Goal: Task Accomplishment & Management: Use online tool/utility

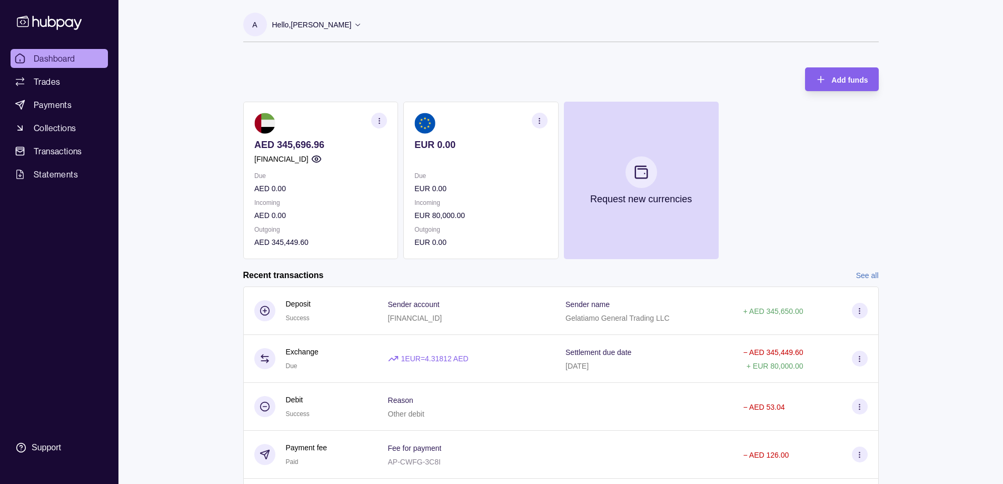
click at [494, 167] on section "EUR 0.00 Due EUR 0.00 Incoming EUR 80,000.00 Outgoing EUR 0.00" at bounding box center [480, 180] width 155 height 157
click at [333, 115] on section at bounding box center [320, 123] width 133 height 21
click at [382, 122] on icon "button" at bounding box center [379, 121] width 8 height 8
click at [351, 82] on div "Add funds AED 345,696.96 [FINANCIAL_ID] Due AED 0.00 Incoming AED 0.00 Outgoing…" at bounding box center [561, 158] width 636 height 202
click at [65, 102] on span "Payments" at bounding box center [53, 104] width 38 height 13
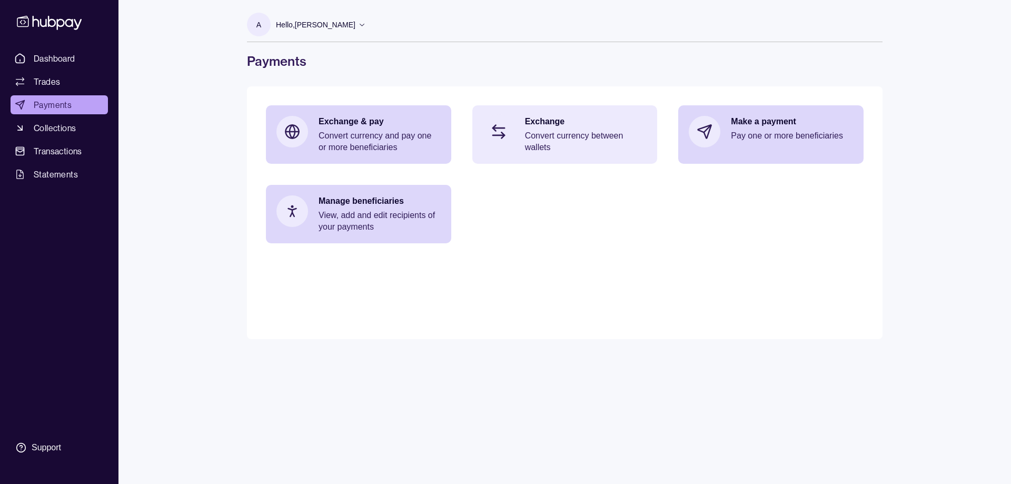
click at [598, 144] on p "Convert currency between wallets" at bounding box center [586, 141] width 122 height 23
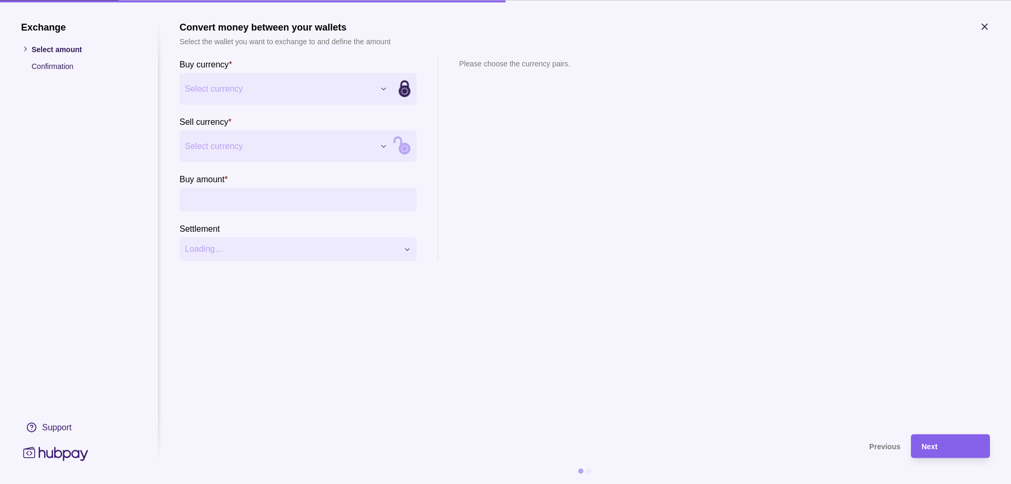
click at [985, 27] on icon "button" at bounding box center [984, 26] width 5 height 5
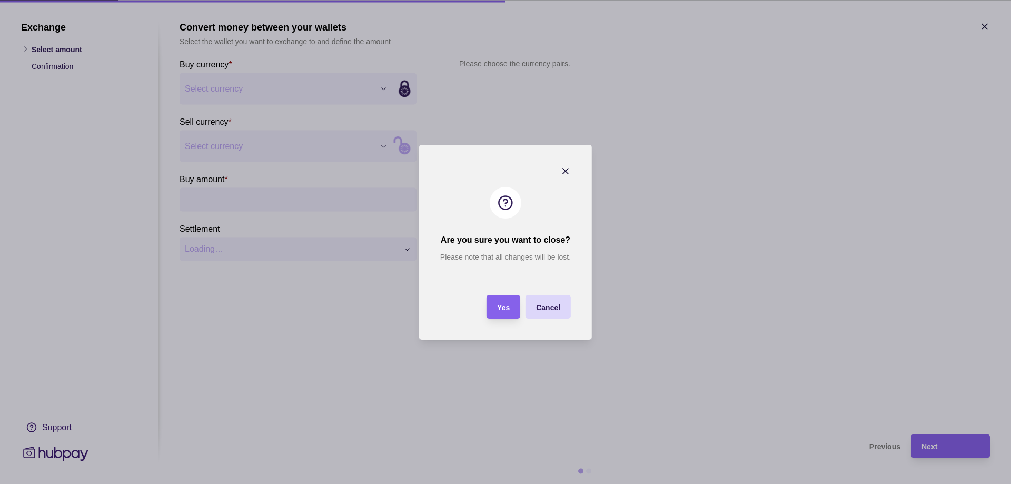
click at [509, 300] on div "Yes" at bounding box center [495, 307] width 28 height 24
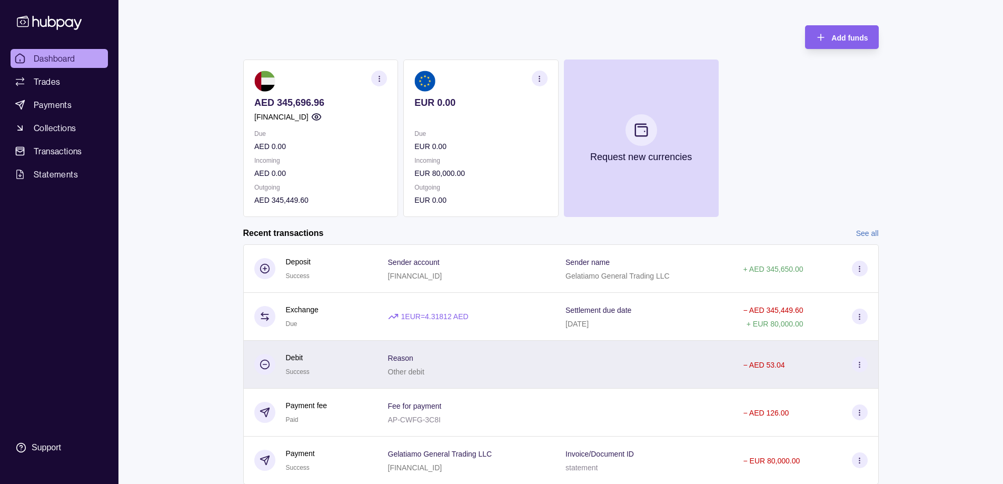
scroll to position [76, 0]
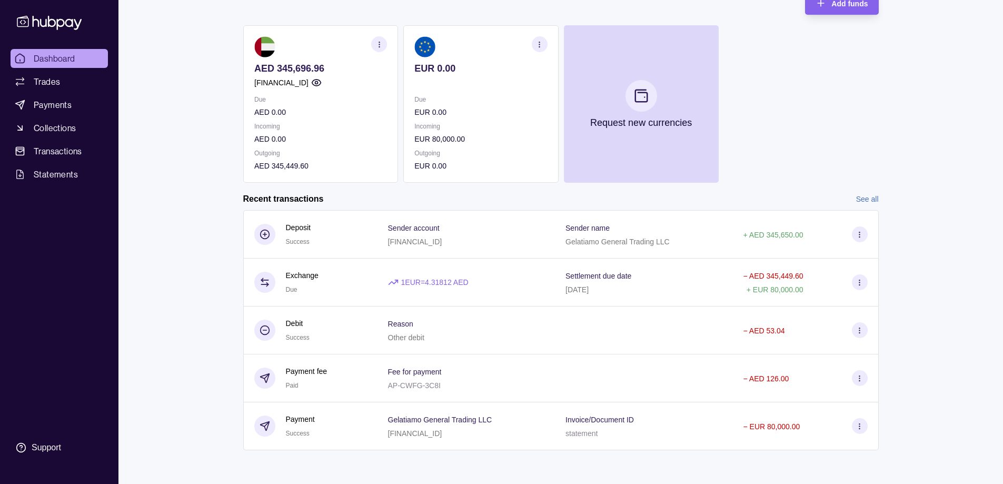
click at [874, 201] on link "See all" at bounding box center [867, 199] width 23 height 12
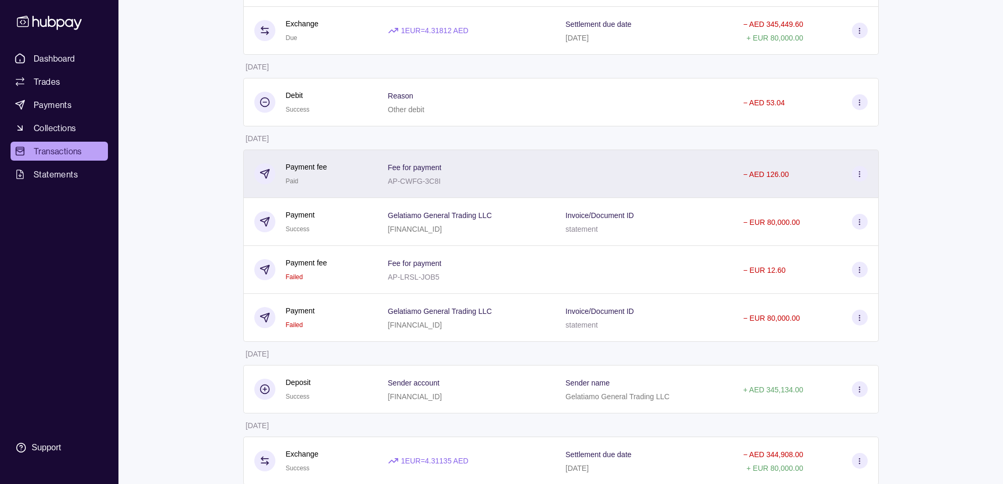
scroll to position [141, 0]
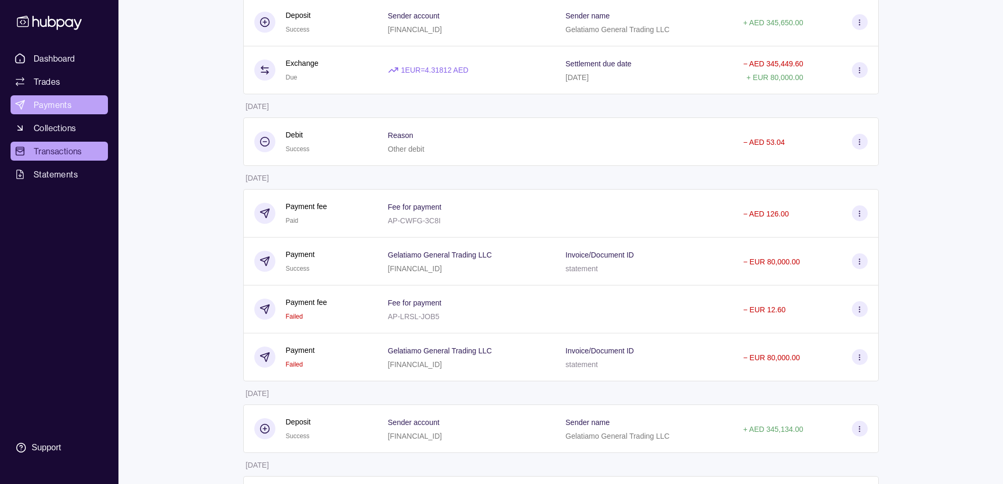
click at [61, 101] on span "Payments" at bounding box center [53, 104] width 38 height 13
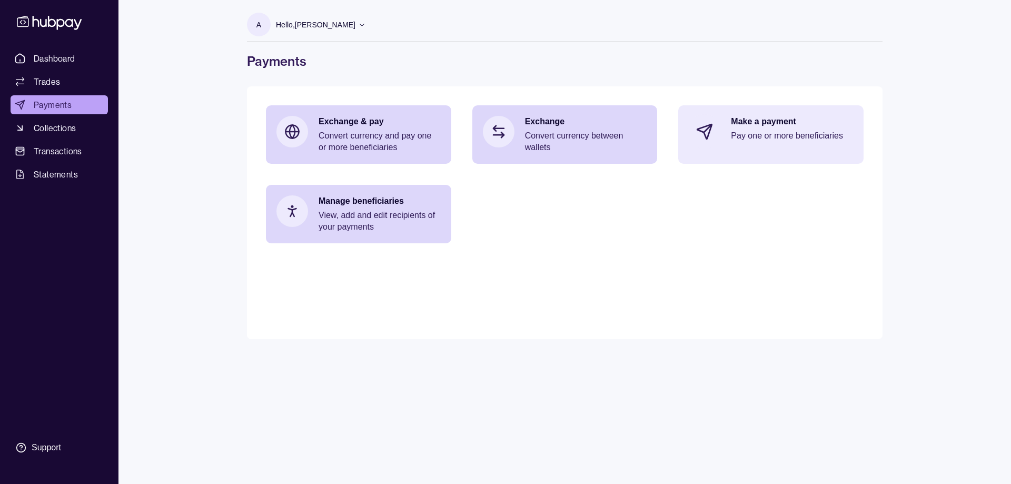
click at [771, 141] on p "Pay one or more beneficiaries" at bounding box center [792, 136] width 122 height 12
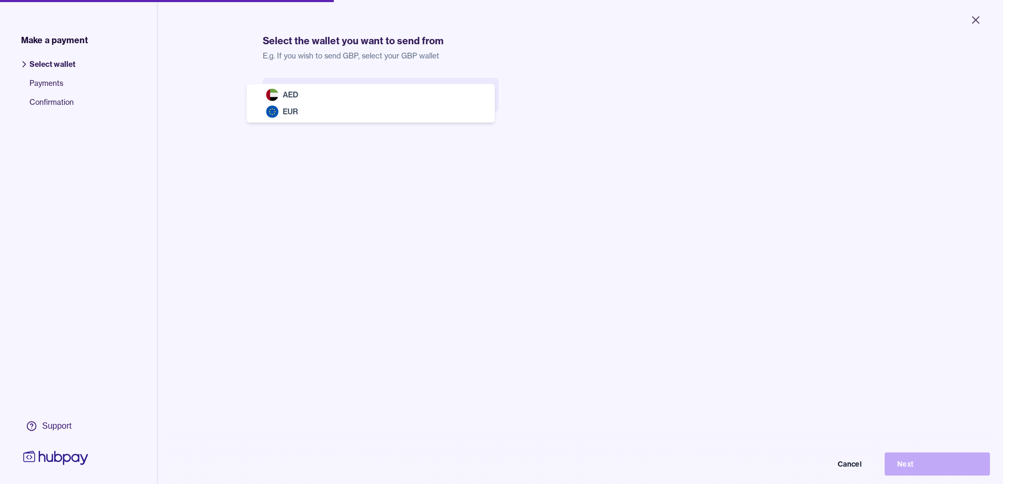
click at [403, 94] on body "Close Make a payment Select wallet Payments Confirmation Support Select the wal…" at bounding box center [501, 242] width 1003 height 484
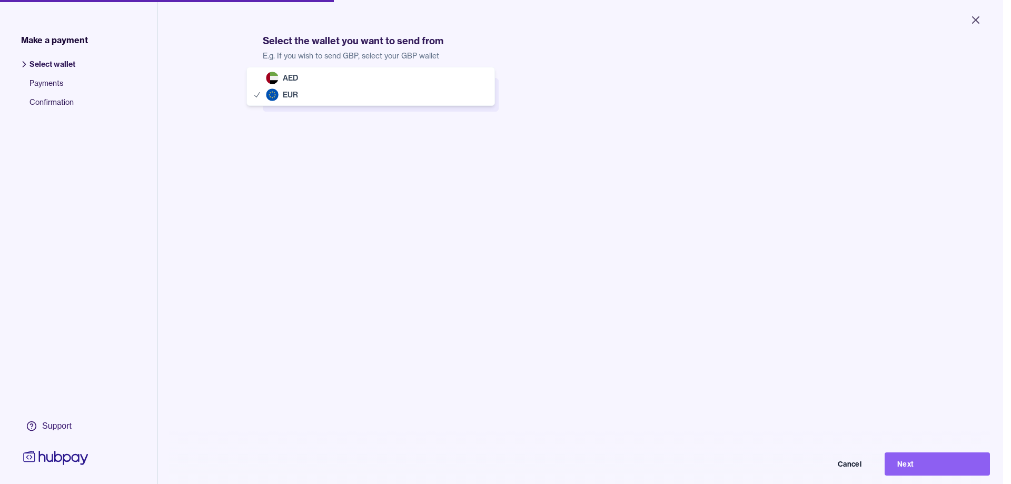
click at [410, 100] on body "Close Make a payment Select wallet Payments Confirmation Support Select the wal…" at bounding box center [501, 242] width 1003 height 484
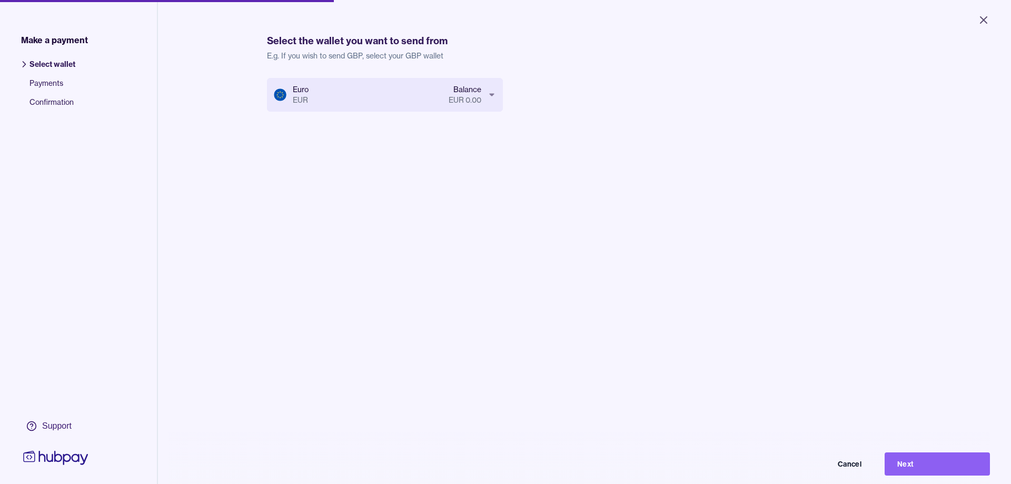
click at [419, 98] on body "Close Make a payment Select wallet Payments Confirmation Support Select the wal…" at bounding box center [505, 242] width 1011 height 484
click at [962, 464] on button "Next" at bounding box center [929, 456] width 105 height 23
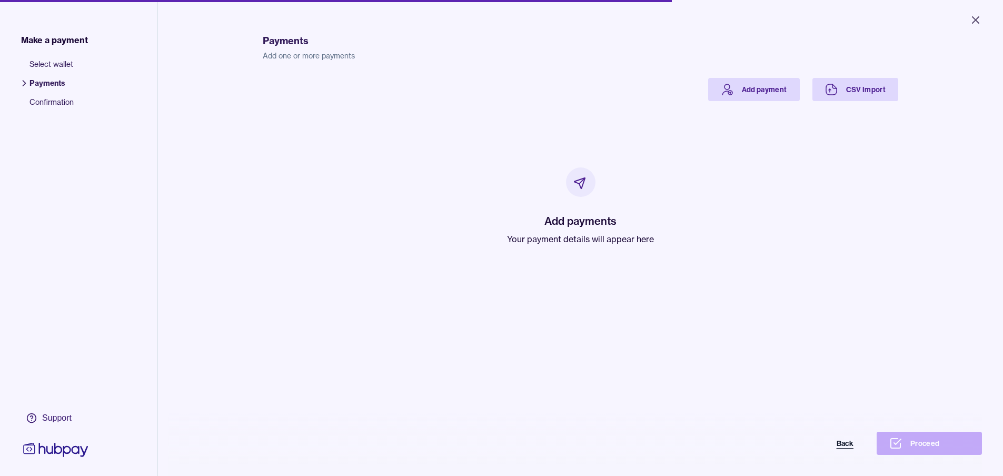
click at [847, 454] on button "Back" at bounding box center [813, 443] width 105 height 23
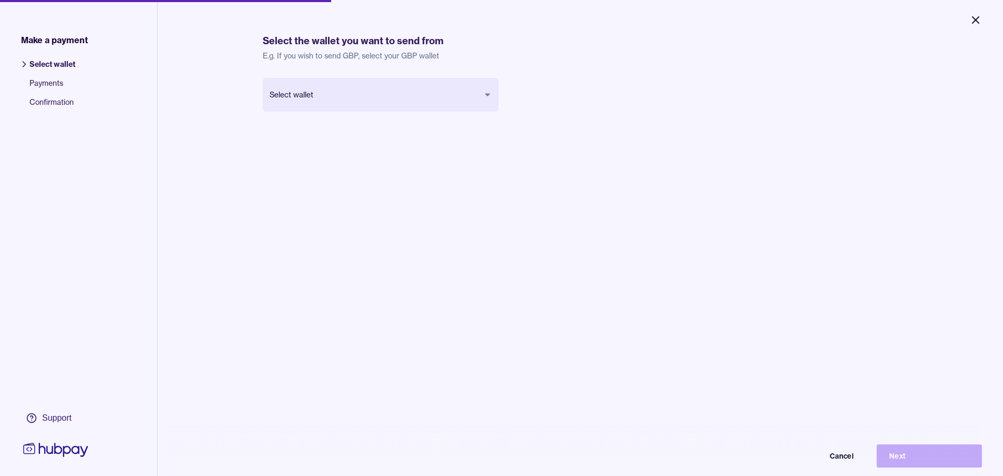
click at [975, 22] on icon "Close" at bounding box center [976, 20] width 13 height 13
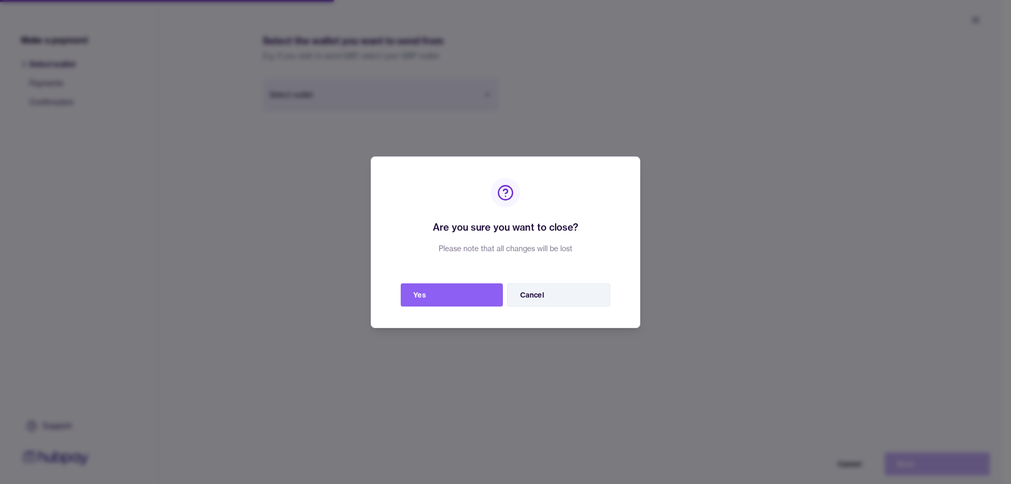
click at [548, 297] on button "Cancel" at bounding box center [558, 294] width 103 height 23
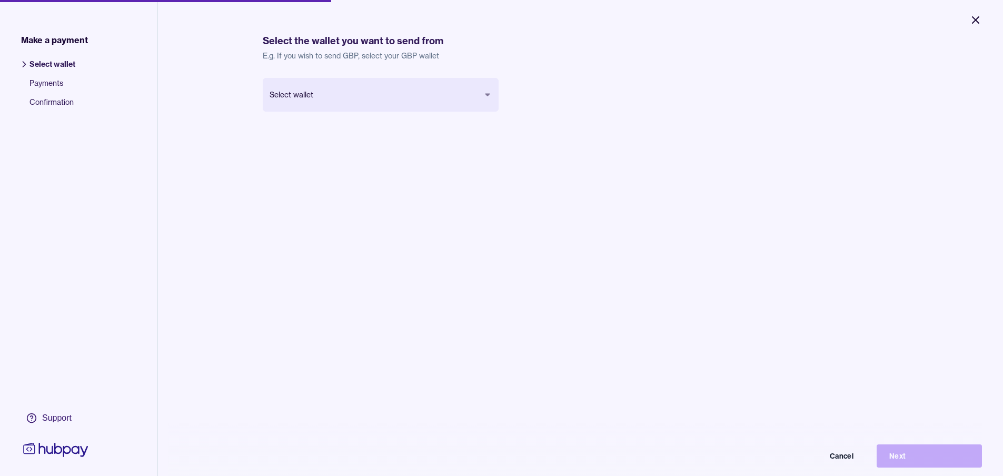
click at [978, 19] on icon "Close" at bounding box center [976, 20] width 6 height 6
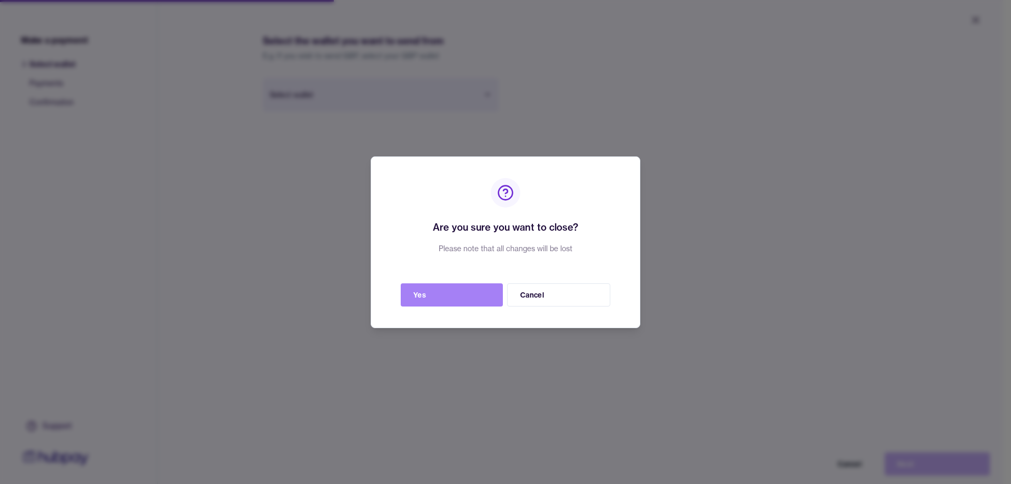
drag, startPoint x: 443, startPoint y: 295, endPoint x: 464, endPoint y: 294, distance: 20.6
click at [443, 295] on button "Yes" at bounding box center [452, 294] width 102 height 23
